Goal: Transaction & Acquisition: Purchase product/service

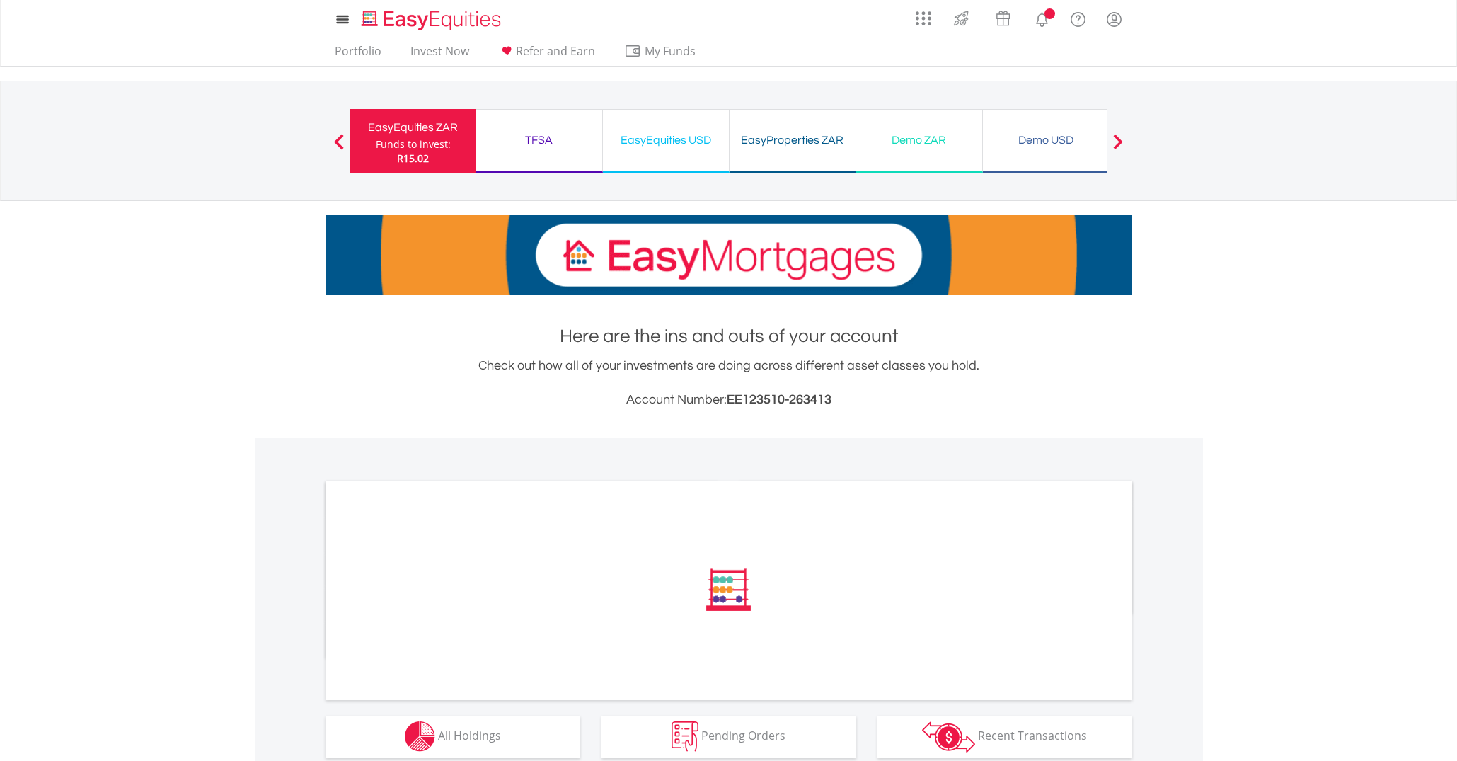
scroll to position [177, 0]
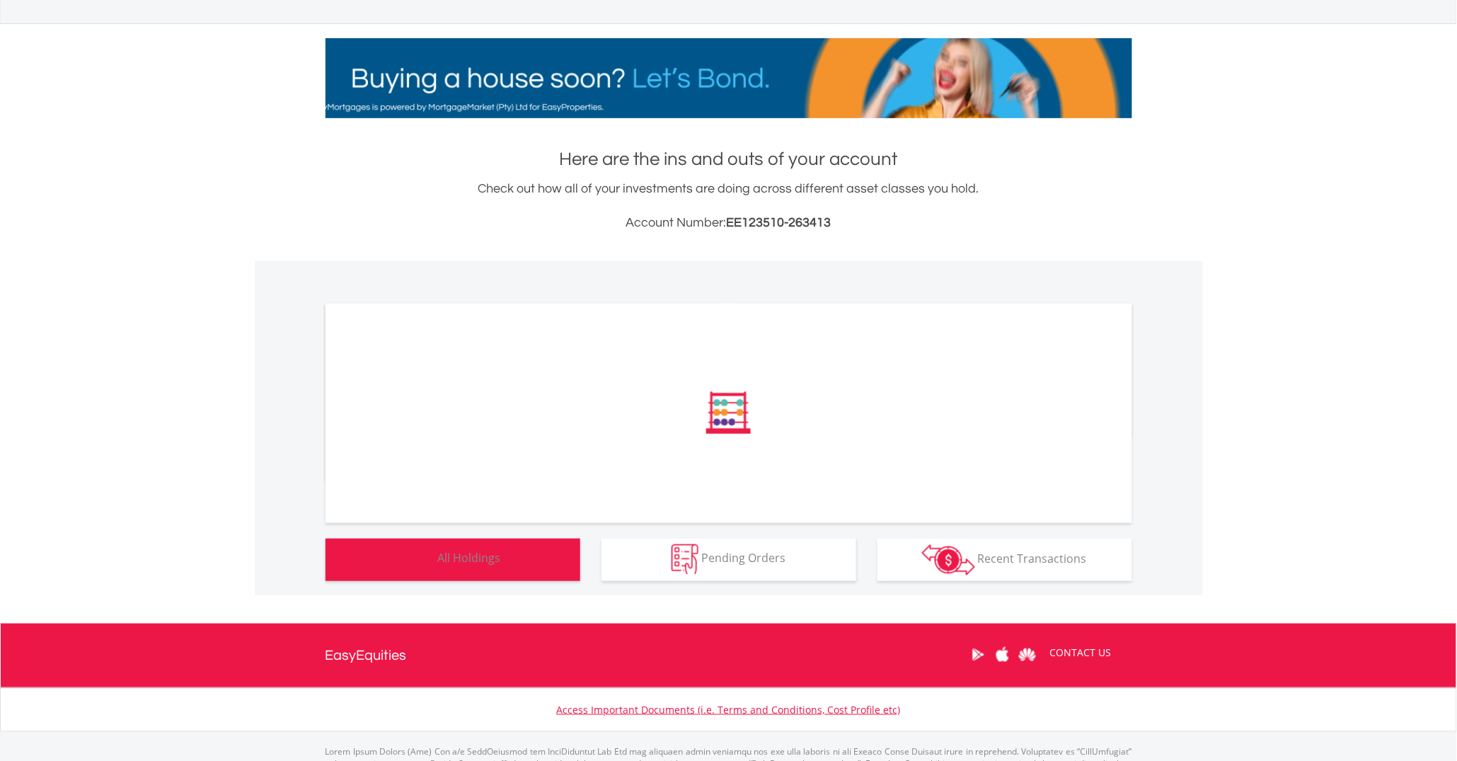
click at [459, 552] on span "All Holdings" at bounding box center [469, 559] width 63 height 16
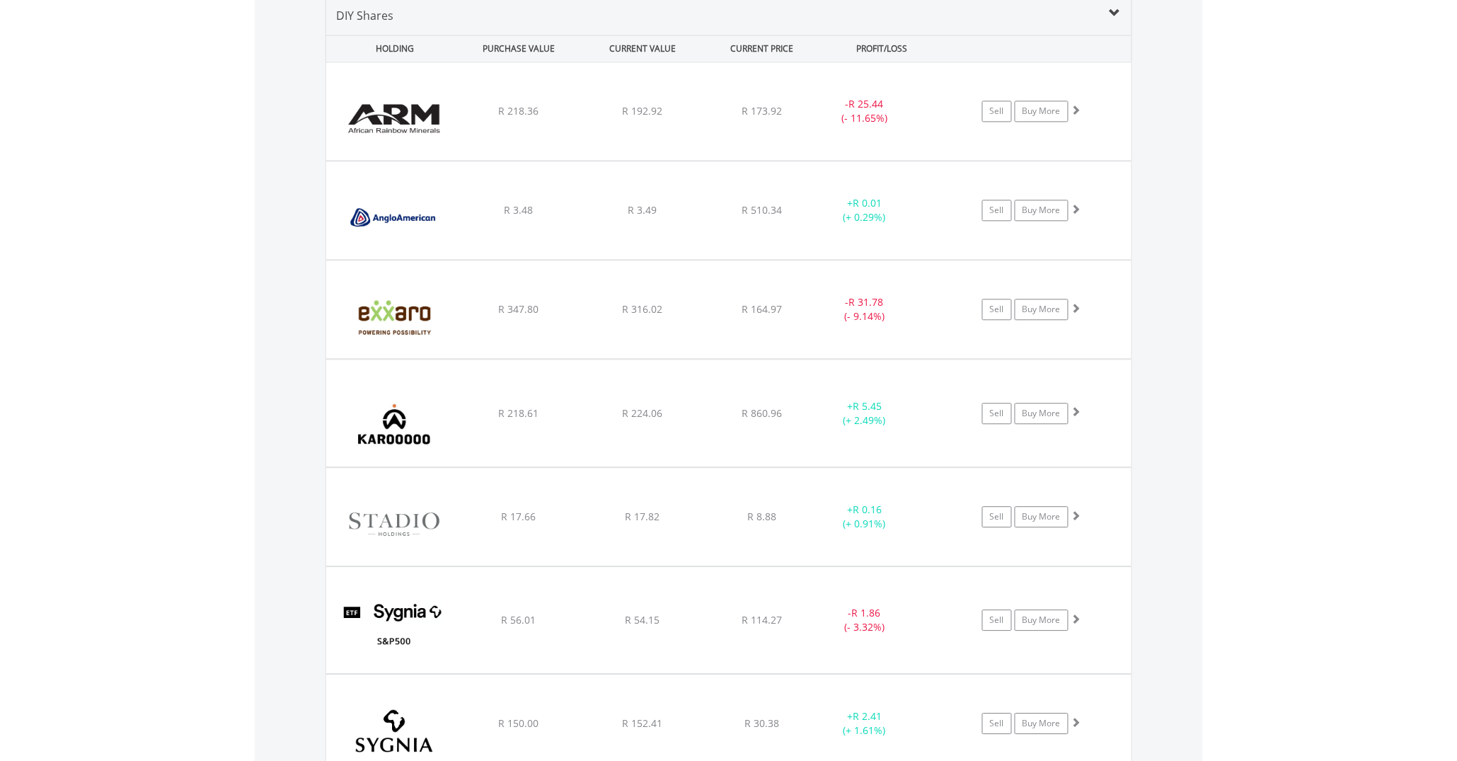
scroll to position [1118, 0]
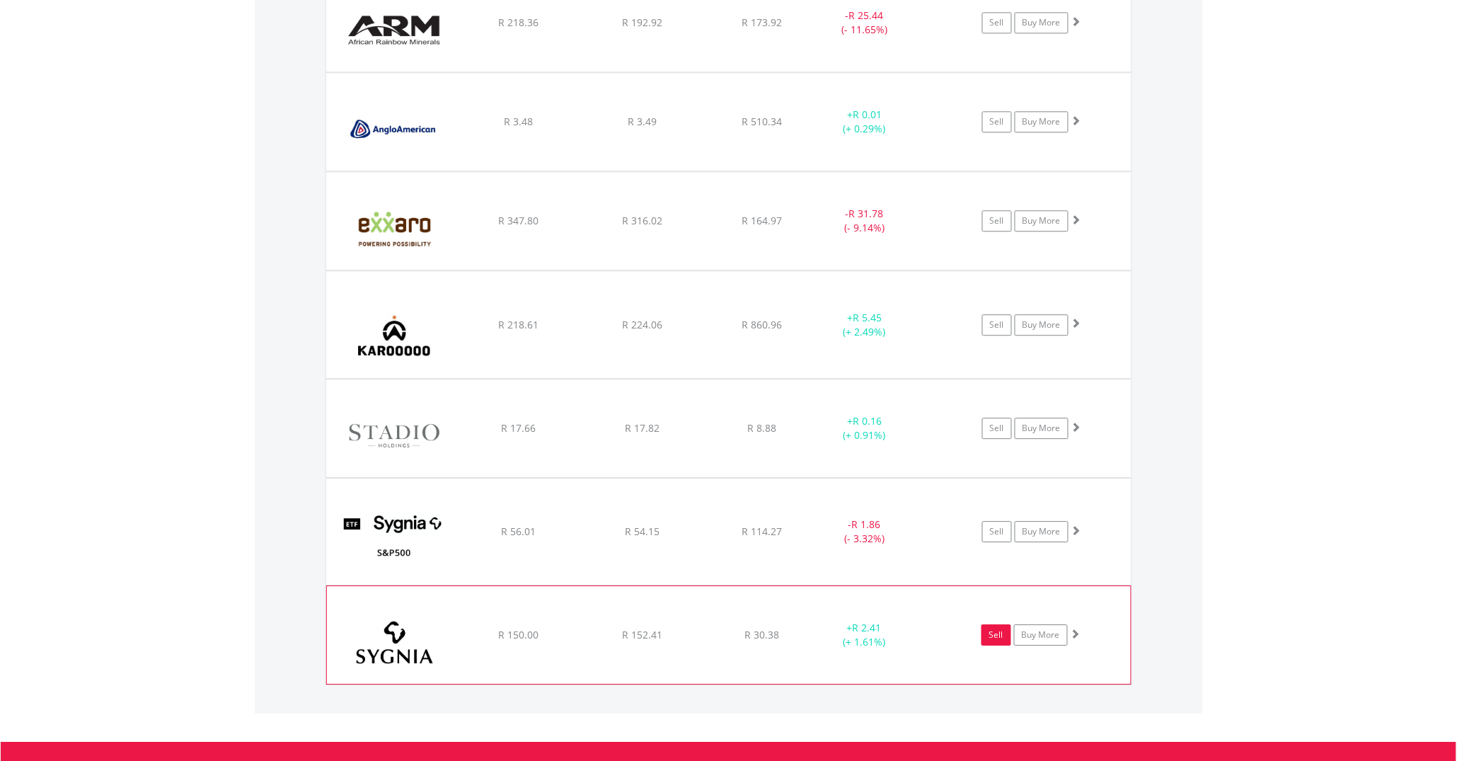
click at [990, 642] on link "Sell" at bounding box center [997, 634] width 30 height 21
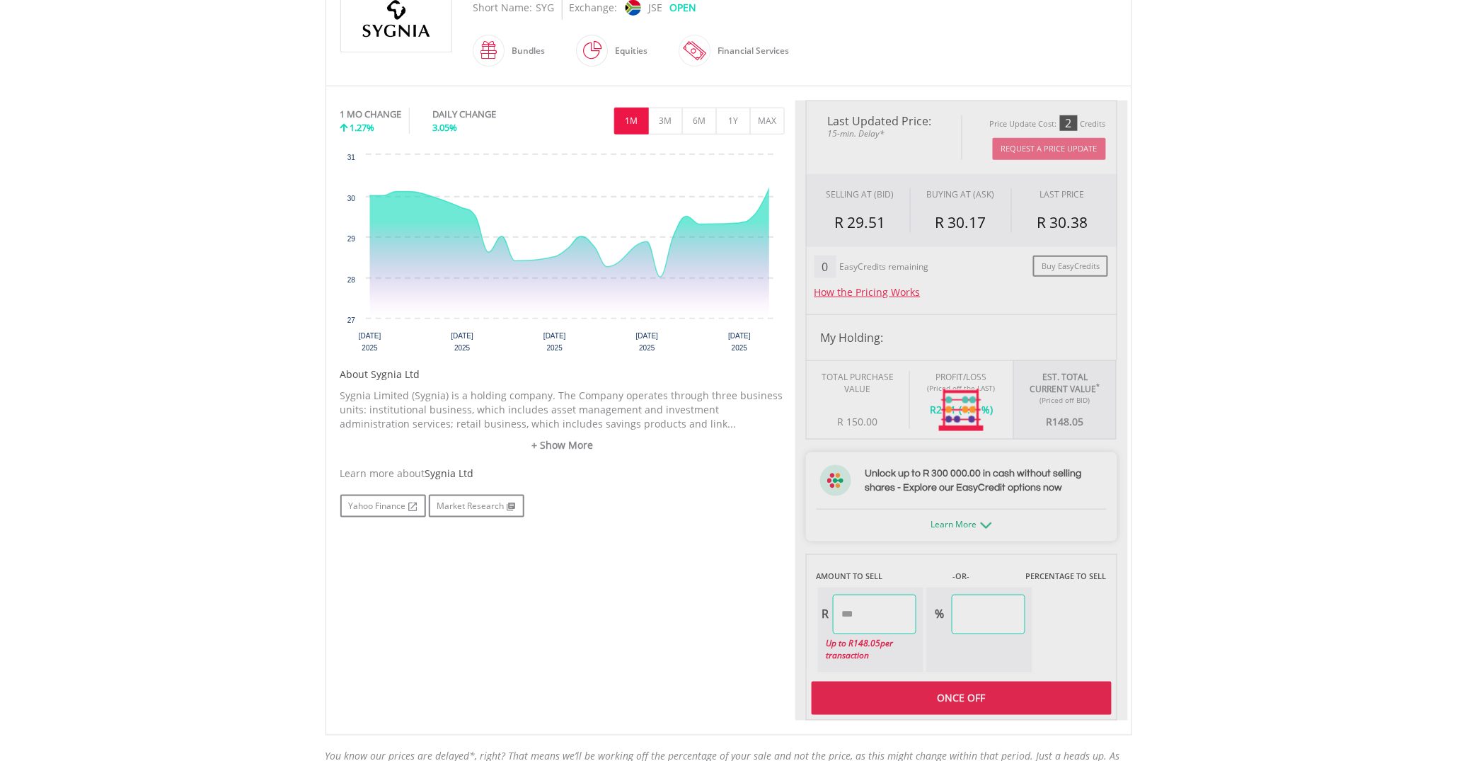
scroll to position [619, 0]
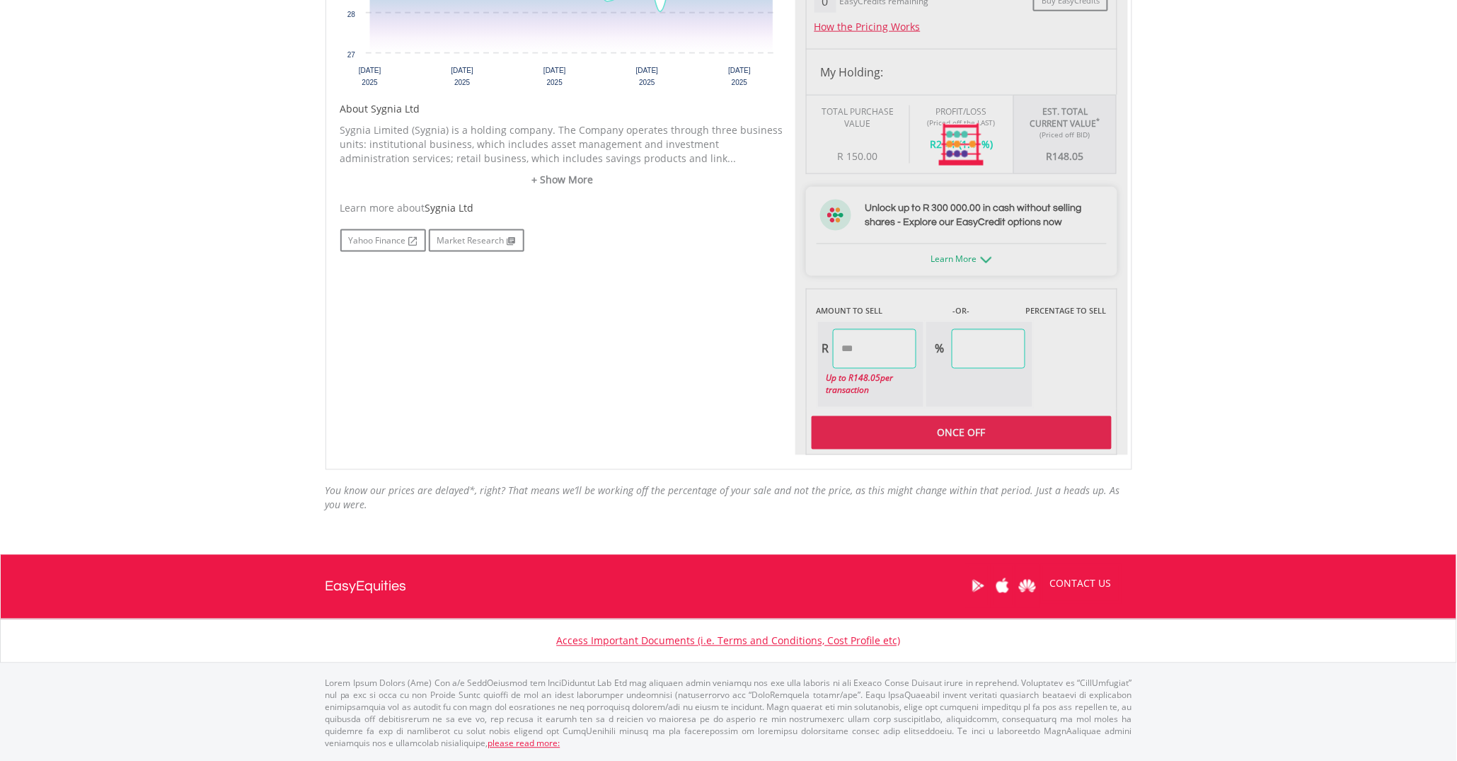
type input "******"
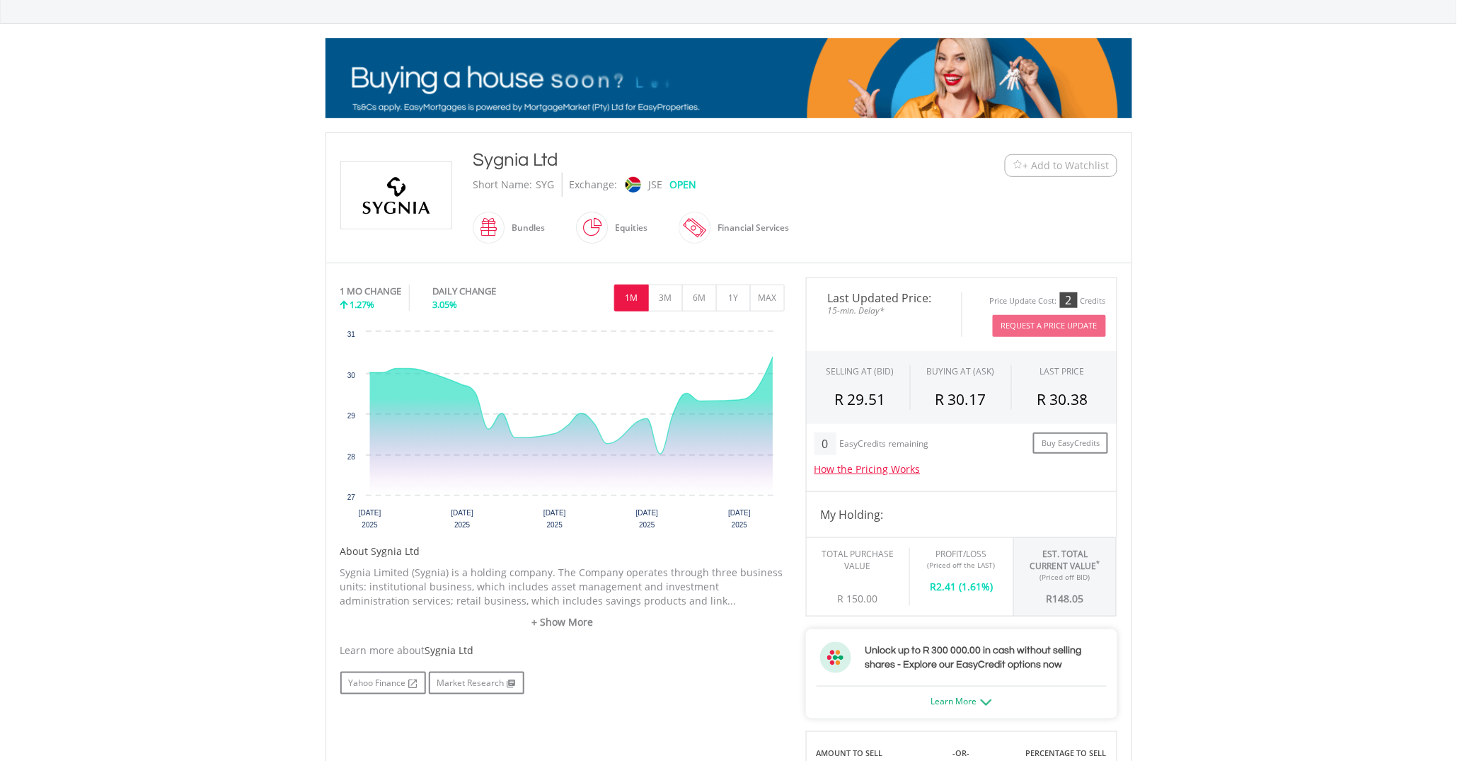
scroll to position [0, 0]
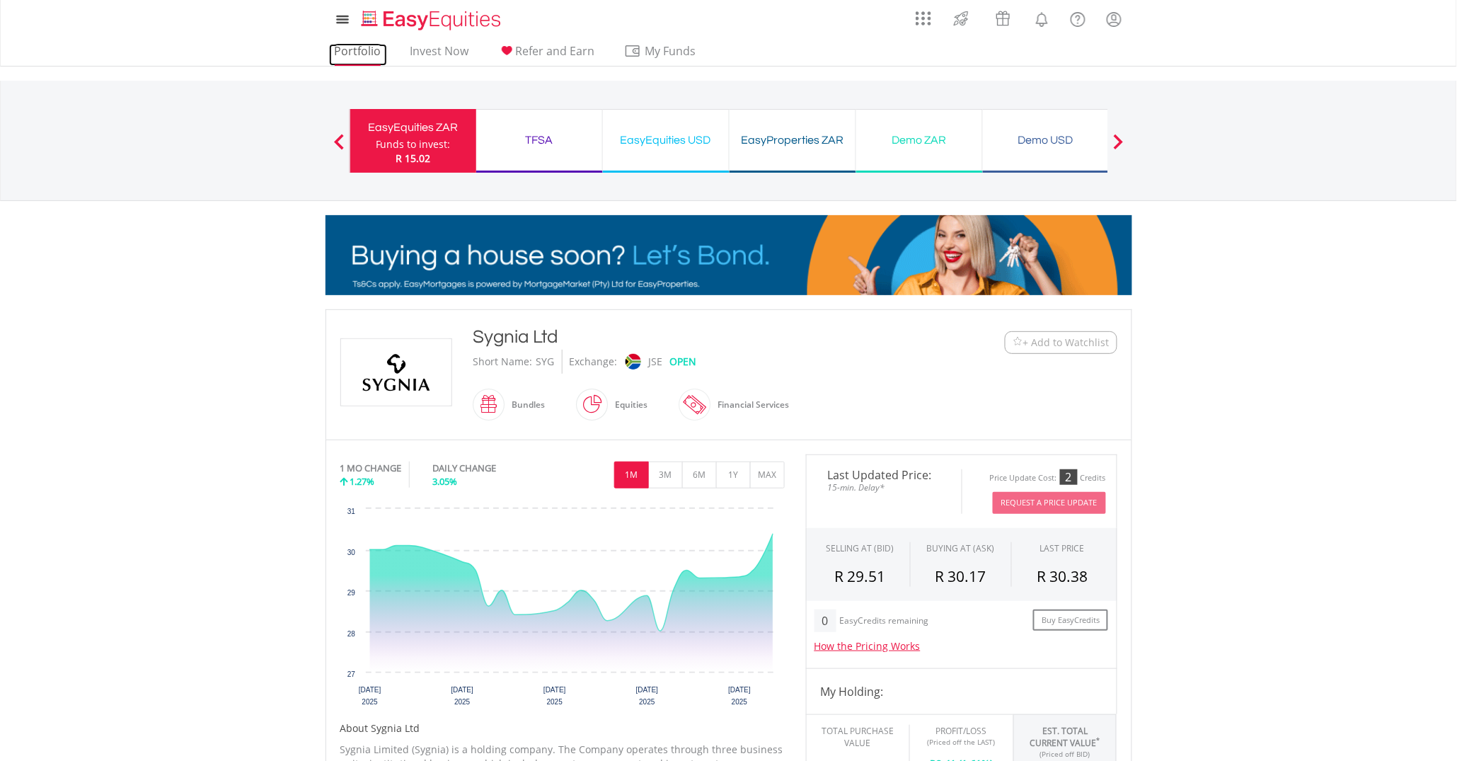
click at [345, 60] on link "Portfolio" at bounding box center [358, 55] width 58 height 22
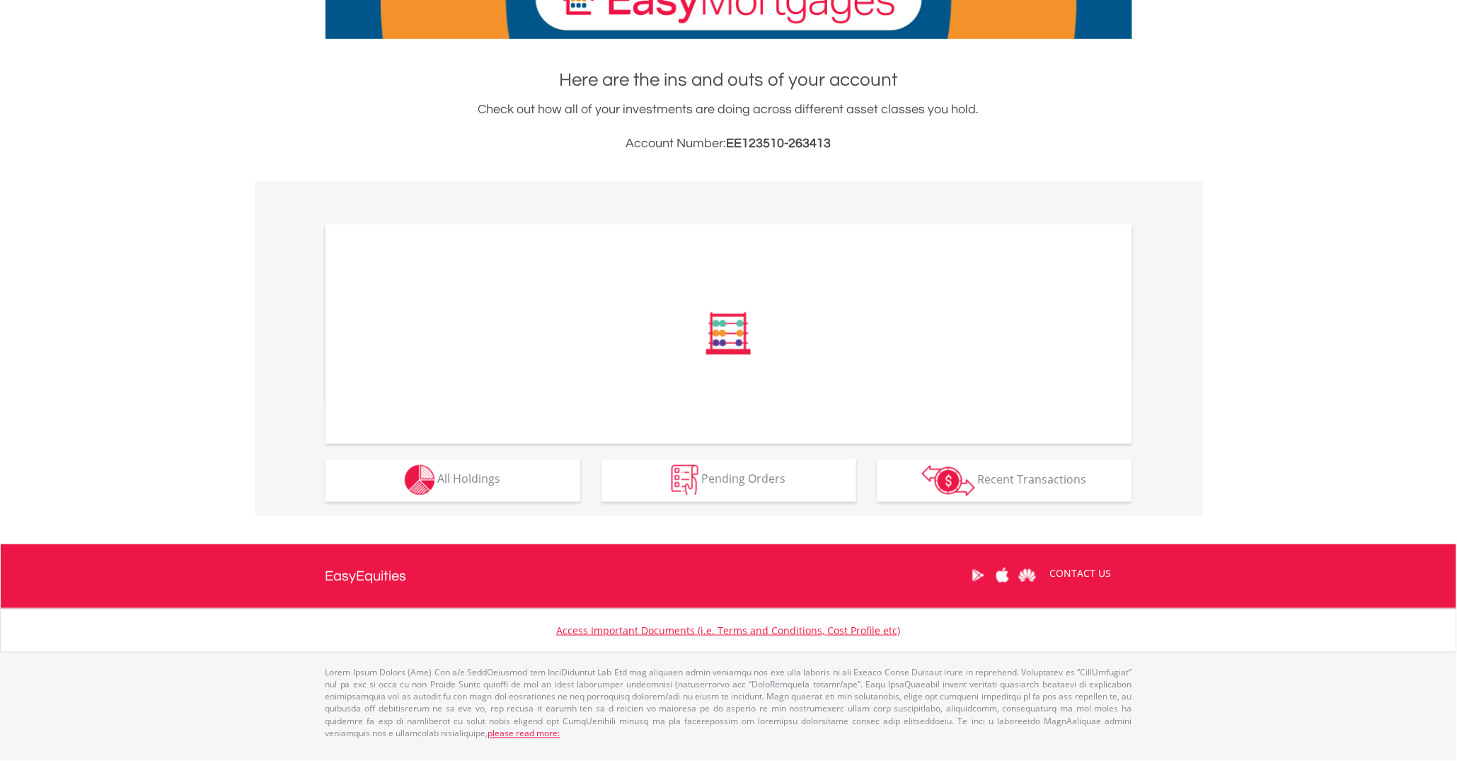
scroll to position [268, 0]
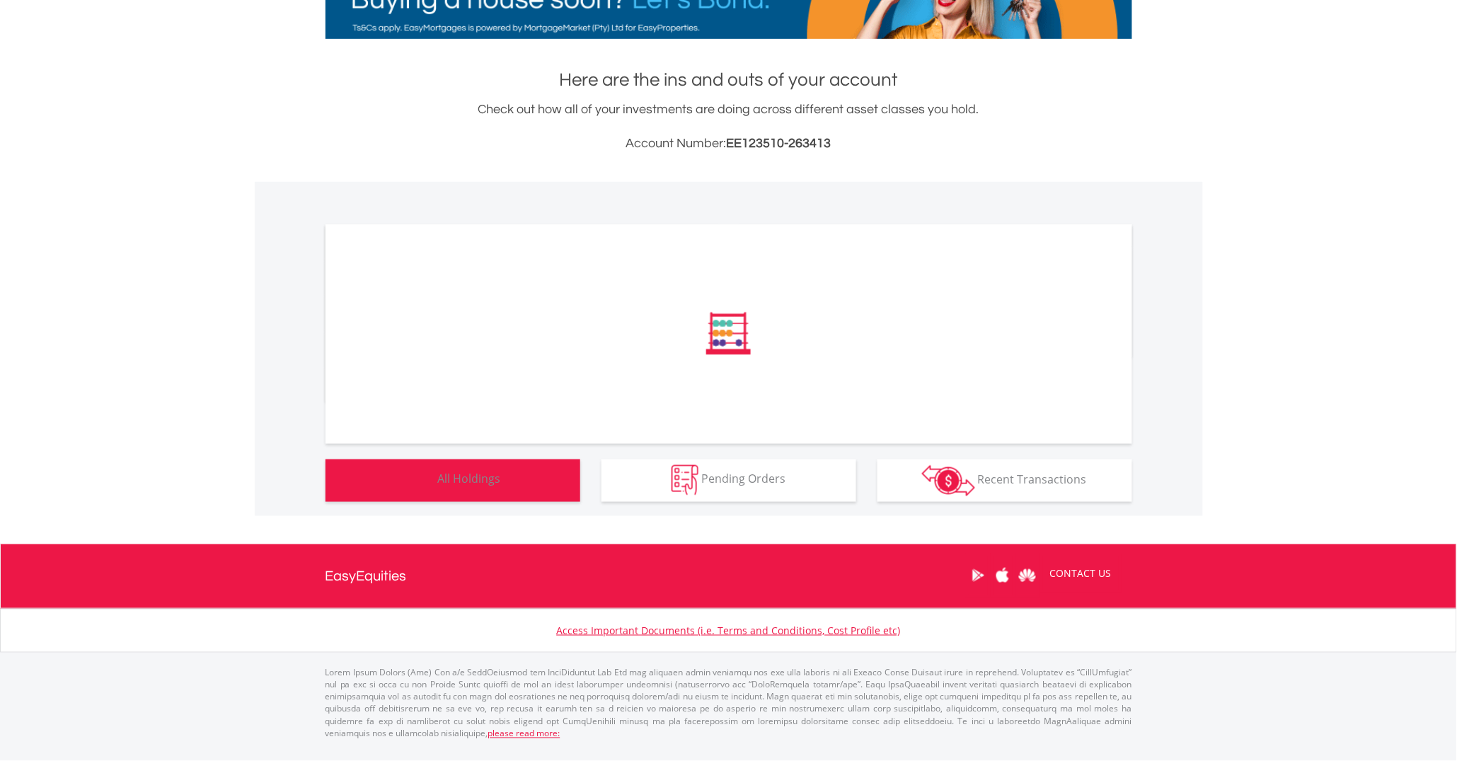
click at [480, 459] on button "Holdings All Holdings" at bounding box center [453, 480] width 255 height 42
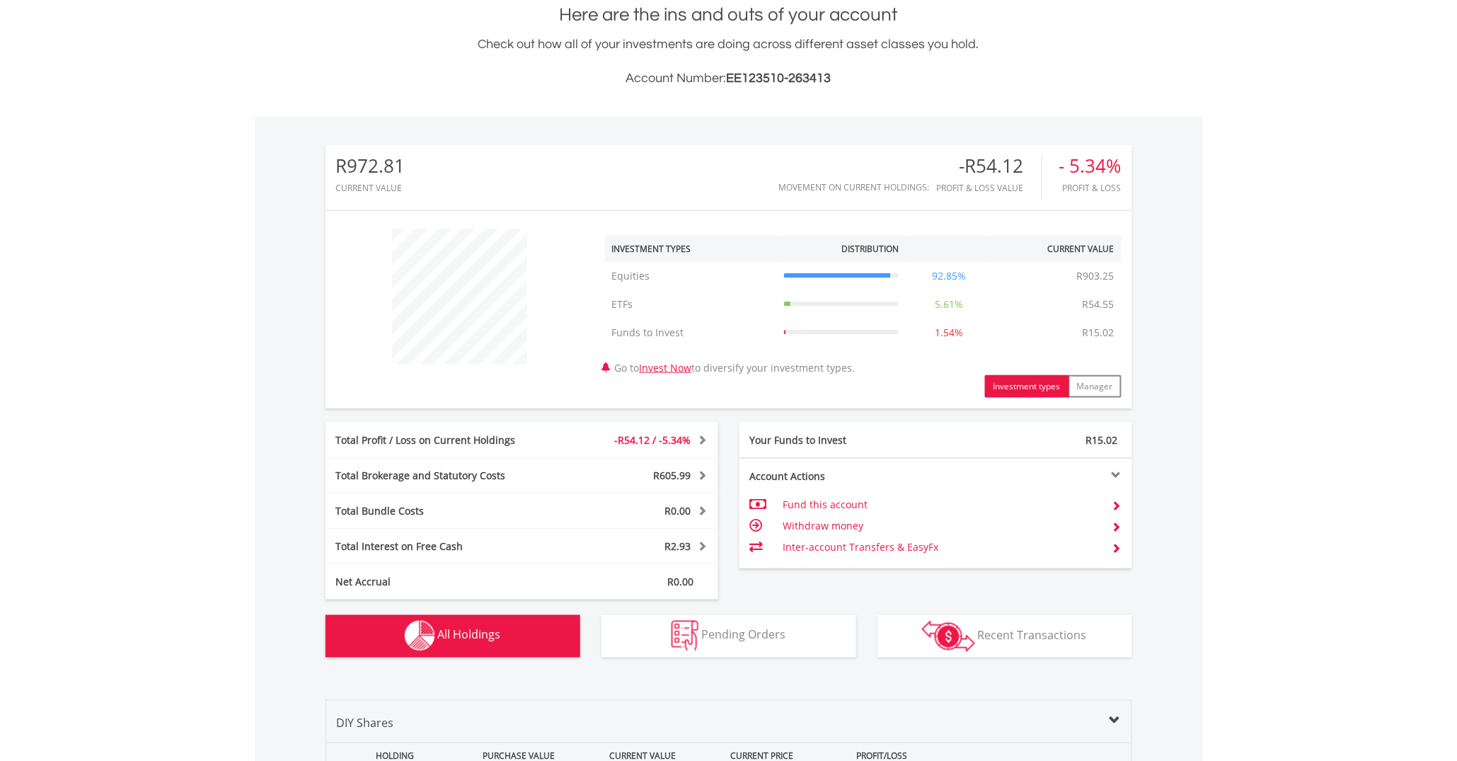
scroll to position [0, 0]
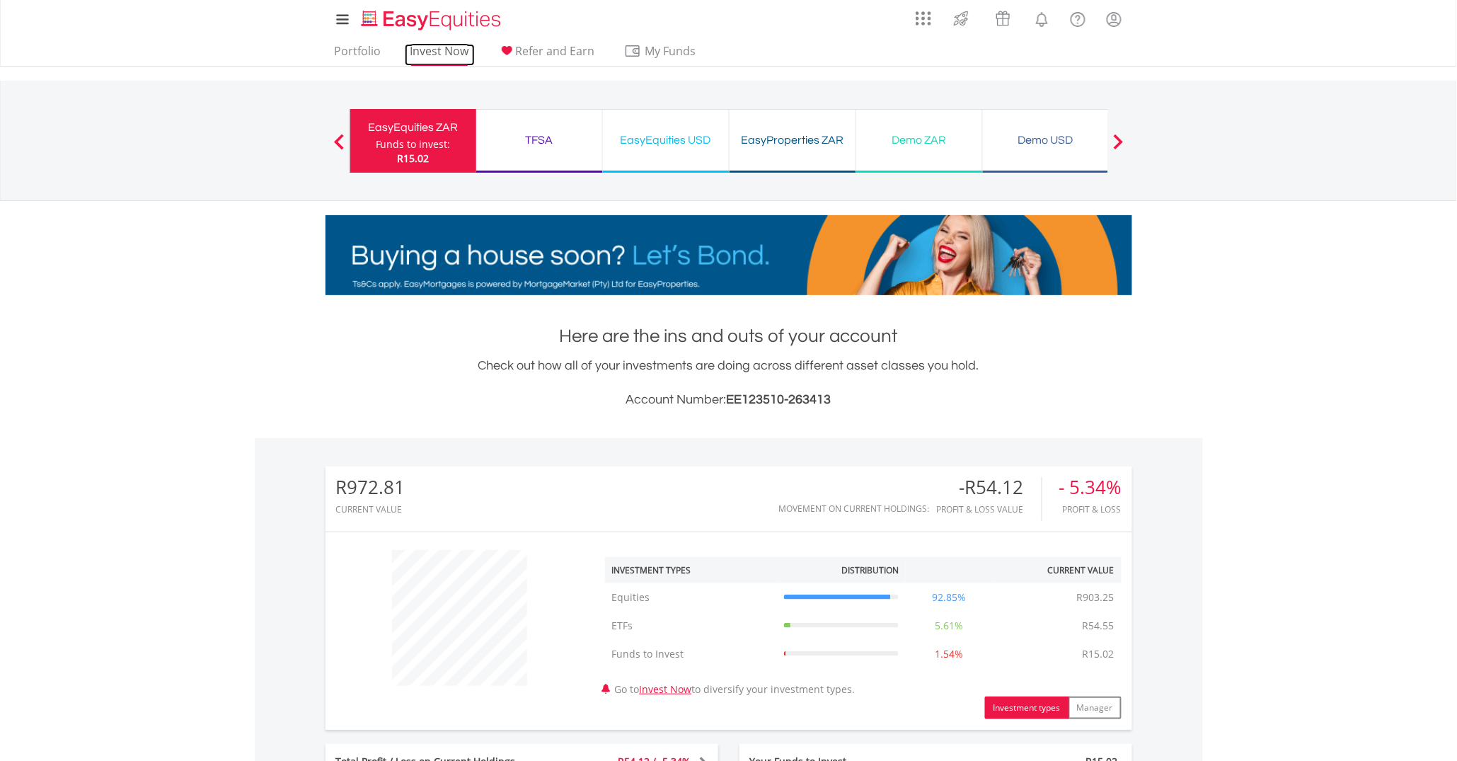
click at [459, 59] on link "Invest Now" at bounding box center [440, 55] width 70 height 22
